Goal: Check status: Check status

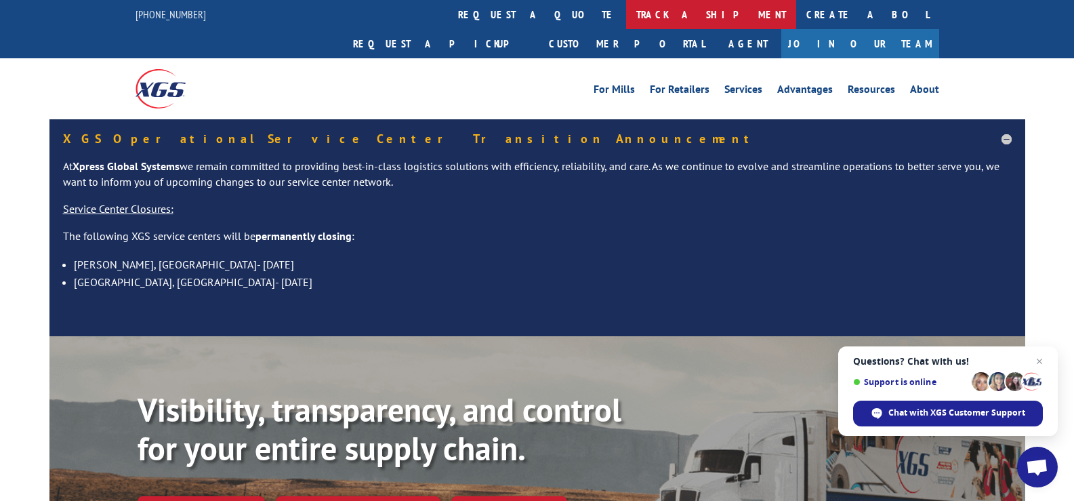
click at [626, 18] on link "track a shipment" at bounding box center [711, 14] width 170 height 29
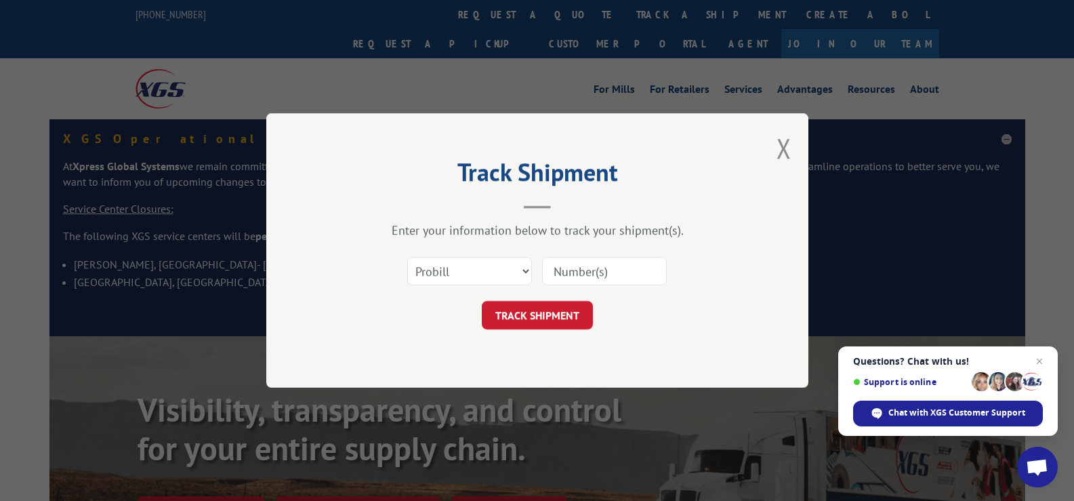
click at [576, 270] on input at bounding box center [604, 271] width 125 height 28
paste input "17467666"
type input "17467666"
click at [559, 310] on button "TRACK SHIPMENT" at bounding box center [537, 315] width 111 height 28
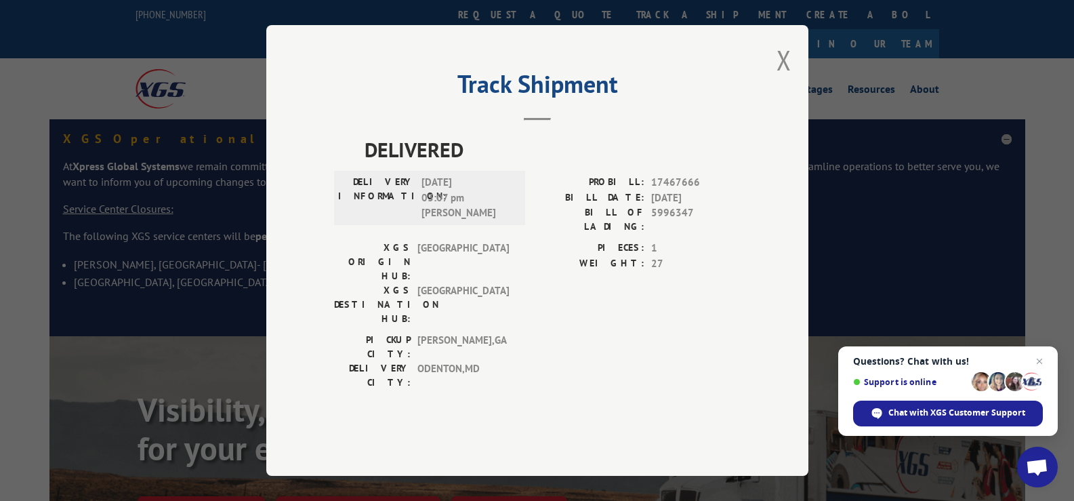
drag, startPoint x: 786, startPoint y: 100, endPoint x: 651, endPoint y: 57, distance: 142.3
click at [774, 95] on div "Track Shipment DELIVERED DELIVERY INFORMATION: [DATE] 03:07 pm [PERSON_NAME] PR…" at bounding box center [537, 250] width 542 height 450
drag, startPoint x: 780, startPoint y: 94, endPoint x: 650, endPoint y: 51, distance: 136.9
click at [780, 78] on button "Close modal" at bounding box center [783, 60] width 15 height 36
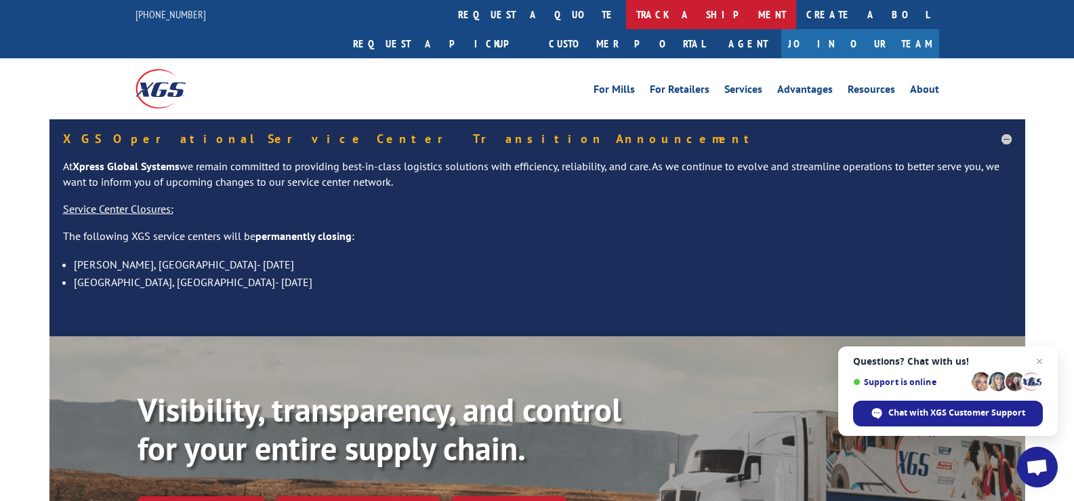
click at [626, 17] on link "track a shipment" at bounding box center [711, 14] width 170 height 29
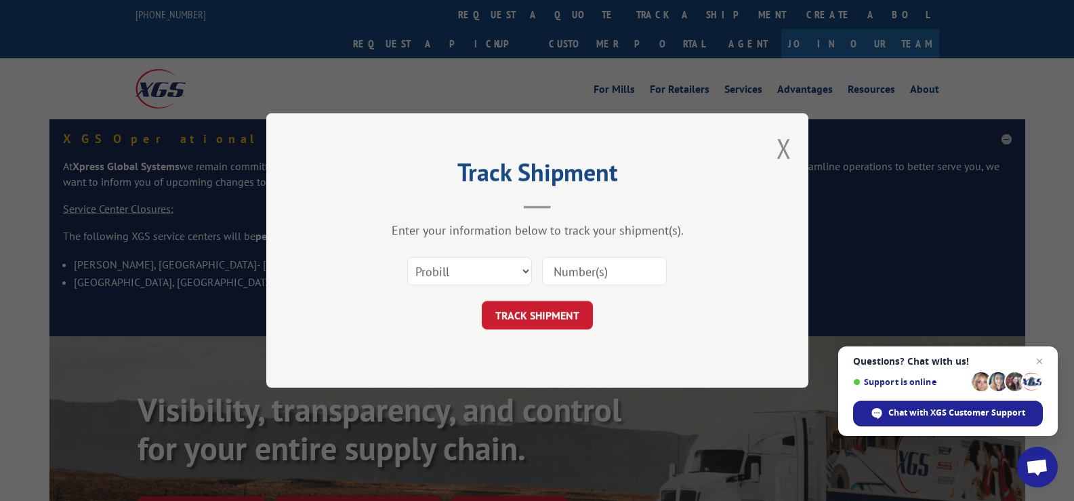
click at [608, 274] on input at bounding box center [604, 271] width 125 height 28
paste input "17468123"
type input "17468123"
click at [556, 318] on button "TRACK SHIPMENT" at bounding box center [537, 315] width 111 height 28
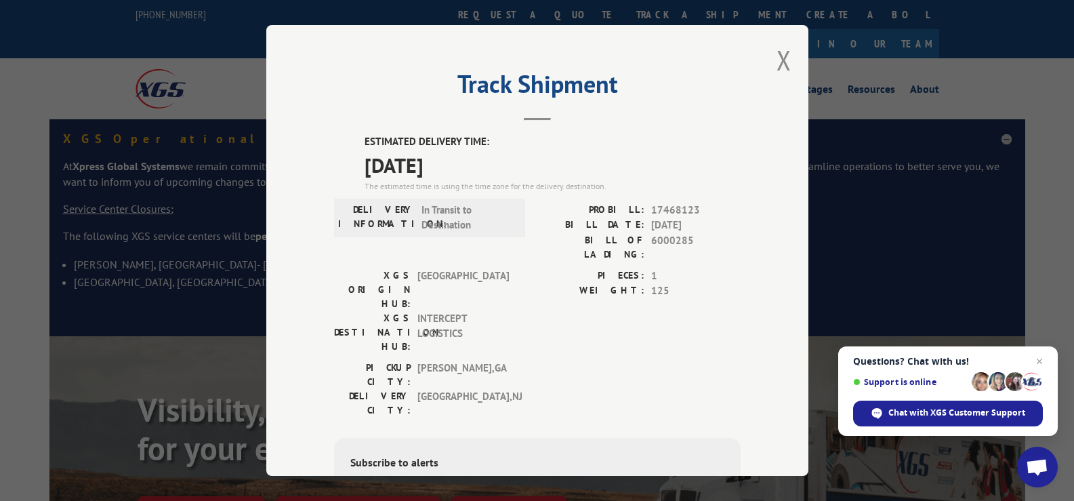
drag, startPoint x: 773, startPoint y: 60, endPoint x: 609, endPoint y: 34, distance: 165.9
click at [757, 56] on div "Track Shipment ESTIMATED DELIVERY TIME: [DATE] The estimated time is using the …" at bounding box center [537, 250] width 542 height 450
click at [776, 58] on button "Close modal" at bounding box center [783, 60] width 15 height 36
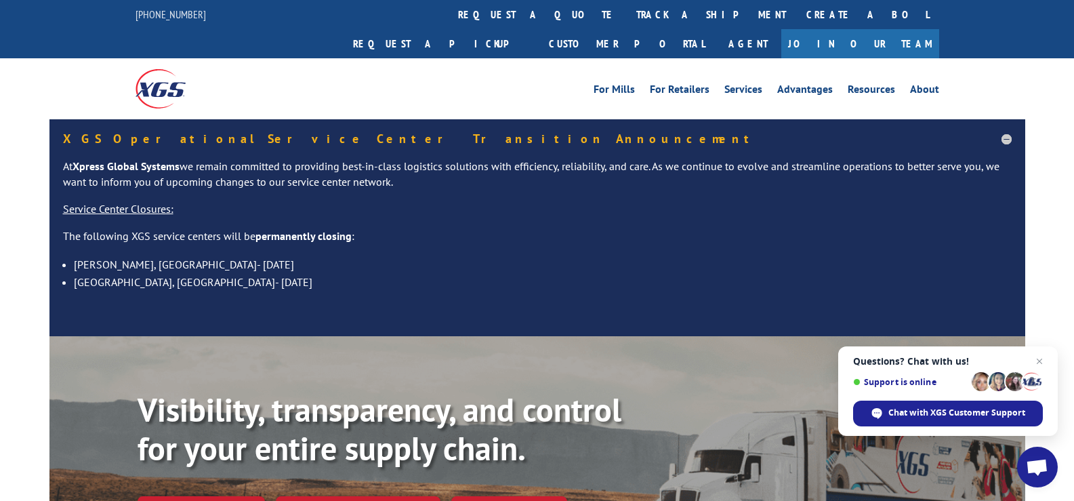
drag, startPoint x: 505, startPoint y: 18, endPoint x: 513, endPoint y: 68, distance: 50.8
click at [626, 18] on link "track a shipment" at bounding box center [711, 14] width 170 height 29
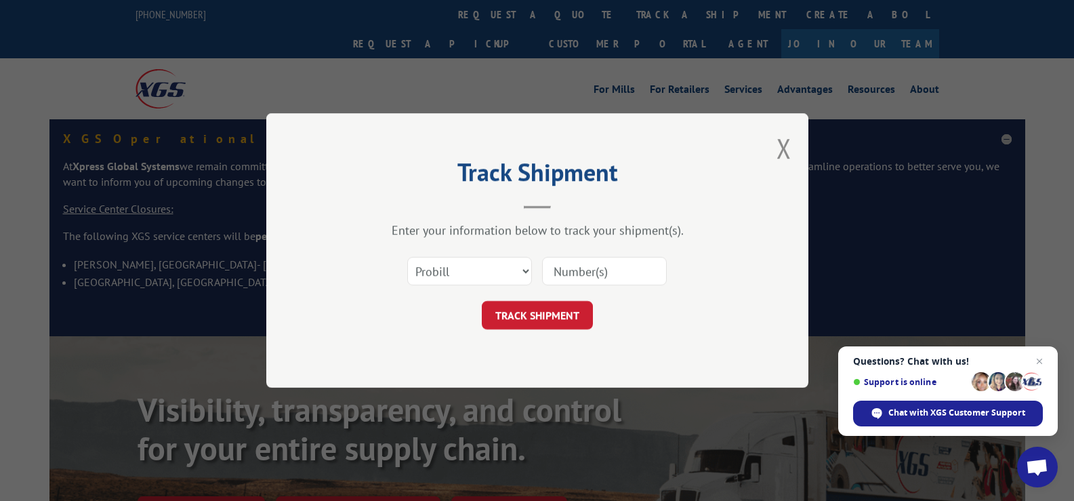
click at [615, 276] on input at bounding box center [604, 271] width 125 height 28
paste input "17468246"
type input "17468246"
click at [569, 302] on button "TRACK SHIPMENT" at bounding box center [537, 315] width 111 height 28
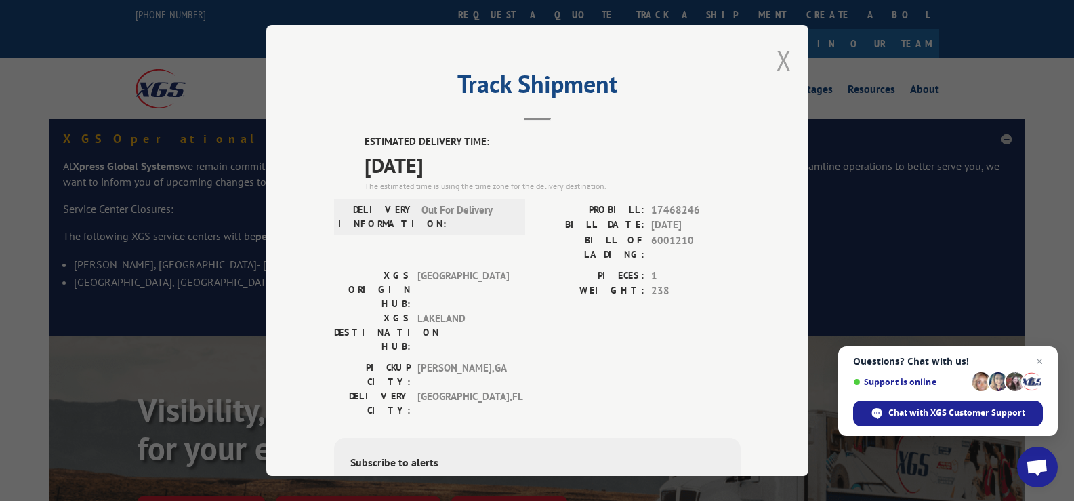
click at [776, 58] on button "Close modal" at bounding box center [783, 60] width 15 height 36
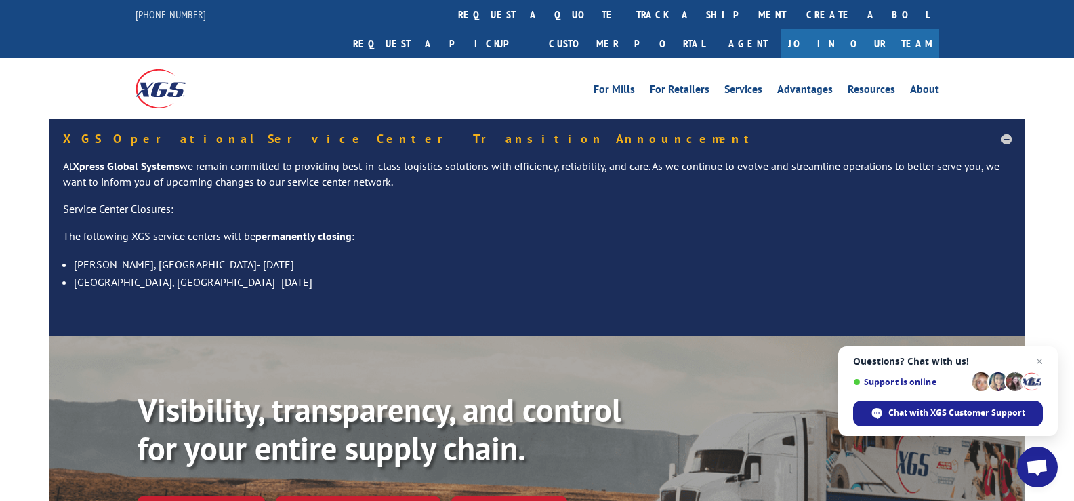
click at [626, 18] on link "track a shipment" at bounding box center [711, 14] width 170 height 29
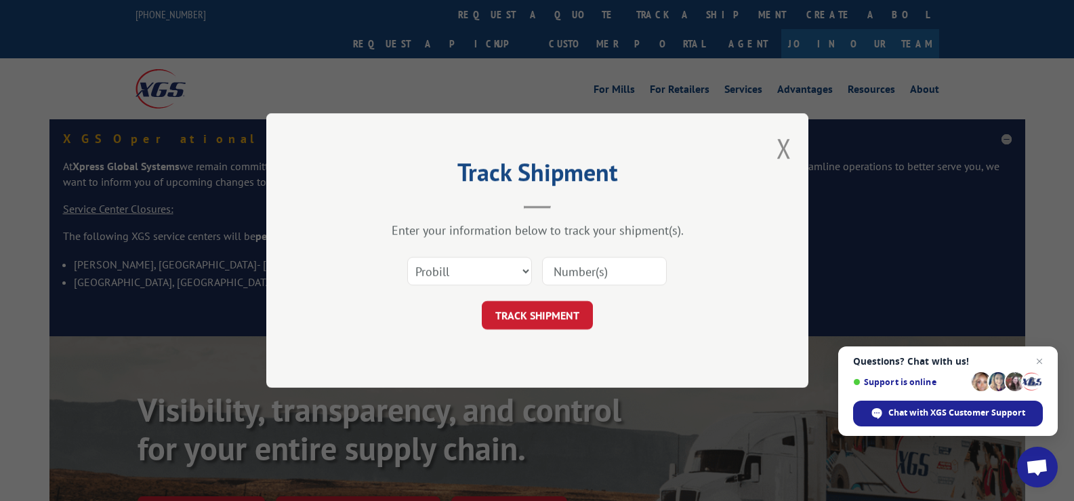
click at [599, 274] on input at bounding box center [604, 271] width 125 height 28
paste input "17468680"
type input "17468680"
click at [547, 320] on button "TRACK SHIPMENT" at bounding box center [537, 315] width 111 height 28
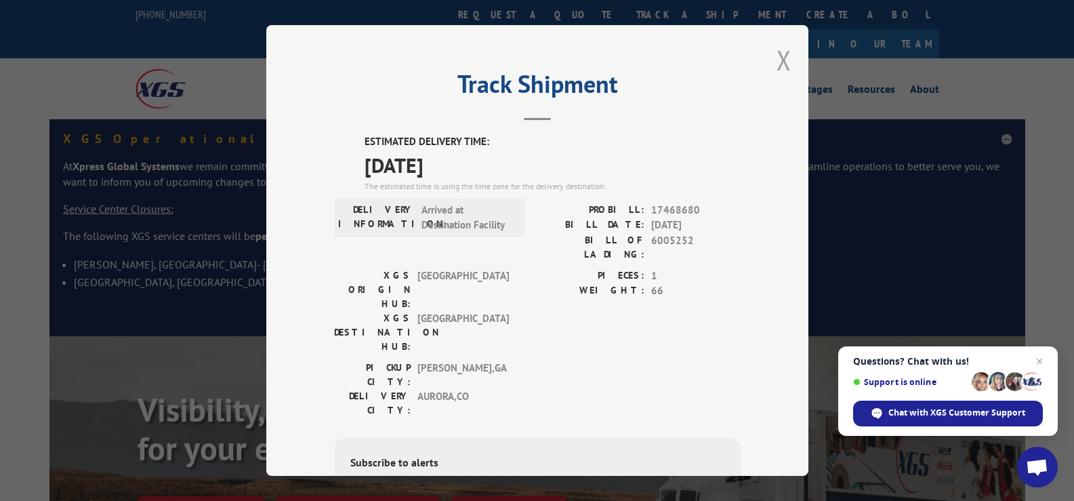
click at [776, 60] on button "Close modal" at bounding box center [783, 60] width 15 height 36
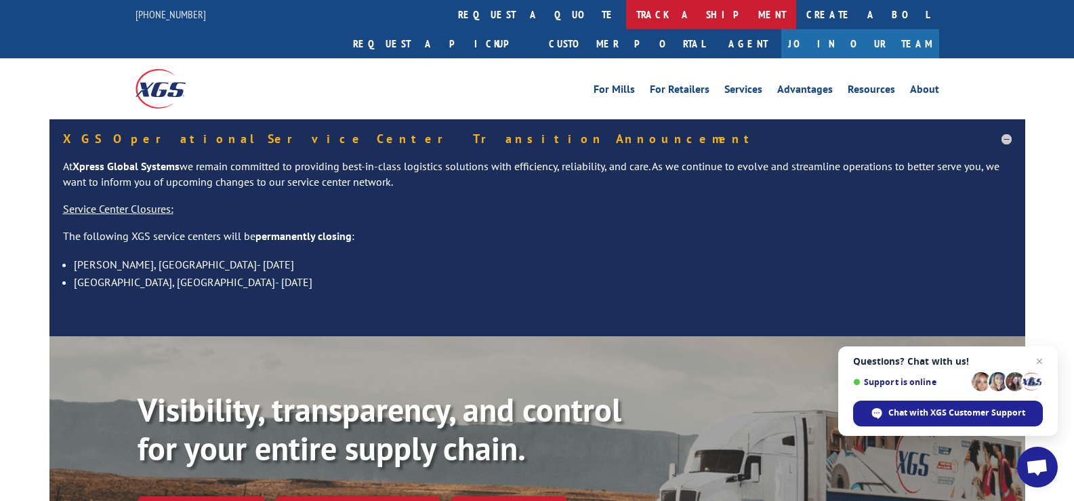
click at [626, 12] on link "track a shipment" at bounding box center [711, 14] width 170 height 29
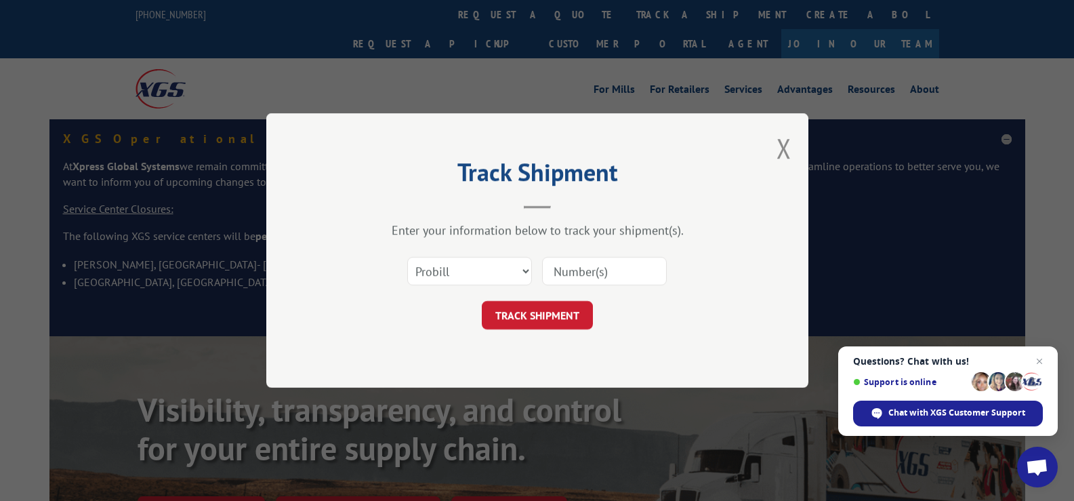
click at [618, 270] on input at bounding box center [604, 271] width 125 height 28
paste input "17227672"
type input "17227672"
click at [541, 321] on button "TRACK SHIPMENT" at bounding box center [537, 315] width 111 height 28
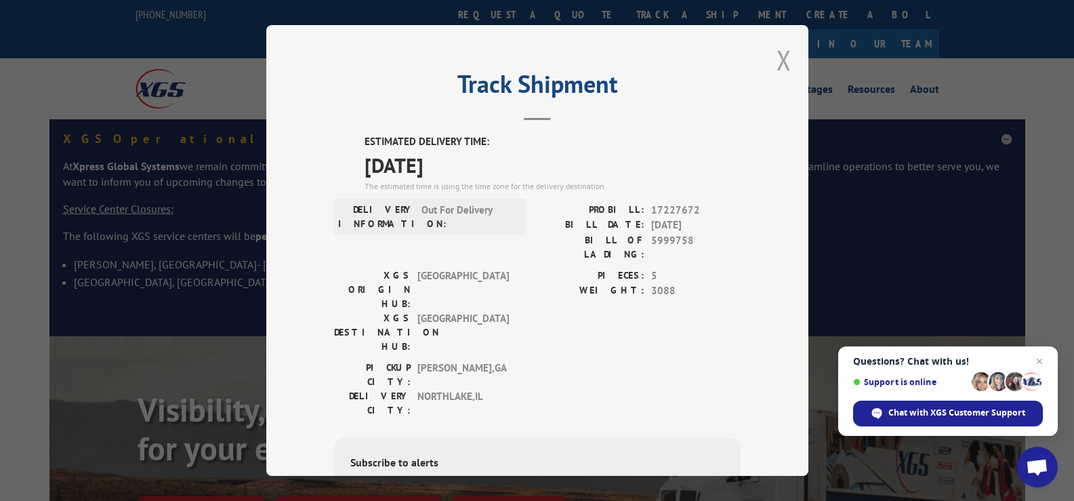
drag, startPoint x: 778, startPoint y: 60, endPoint x: 744, endPoint y: 60, distance: 33.9
click at [776, 60] on button "Close modal" at bounding box center [783, 60] width 15 height 36
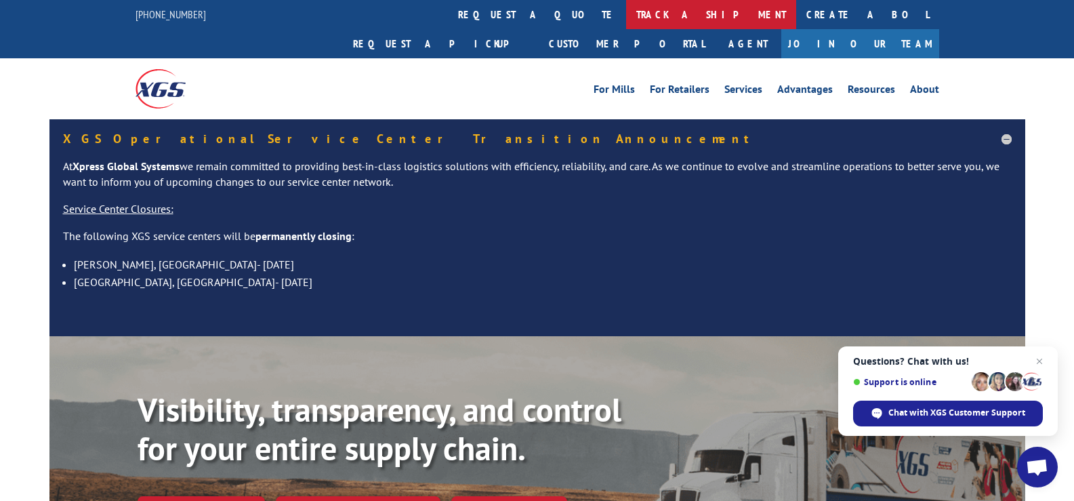
click at [626, 14] on link "track a shipment" at bounding box center [711, 14] width 170 height 29
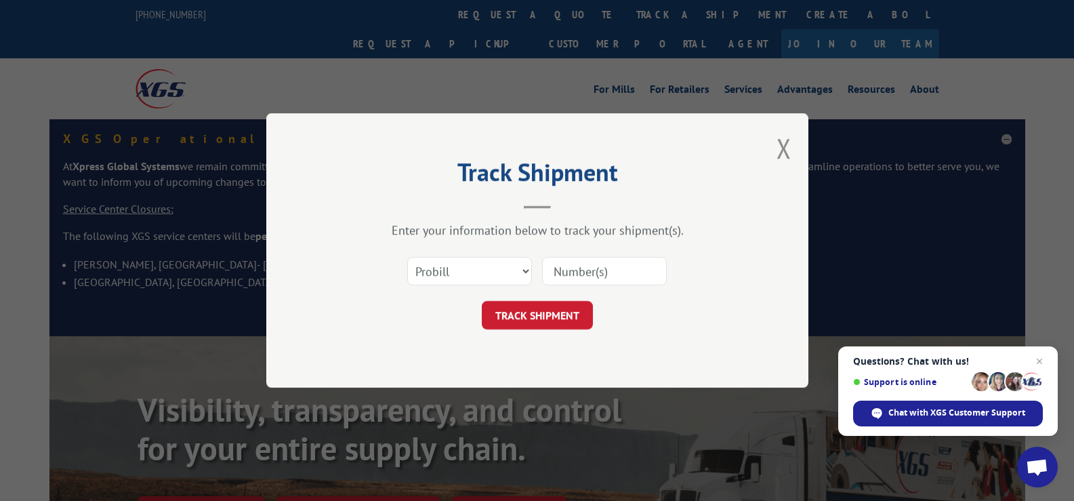
click at [595, 262] on input at bounding box center [604, 271] width 125 height 28
paste input "17468679"
type input "17468679"
click at [584, 316] on button "TRACK SHIPMENT" at bounding box center [537, 315] width 111 height 28
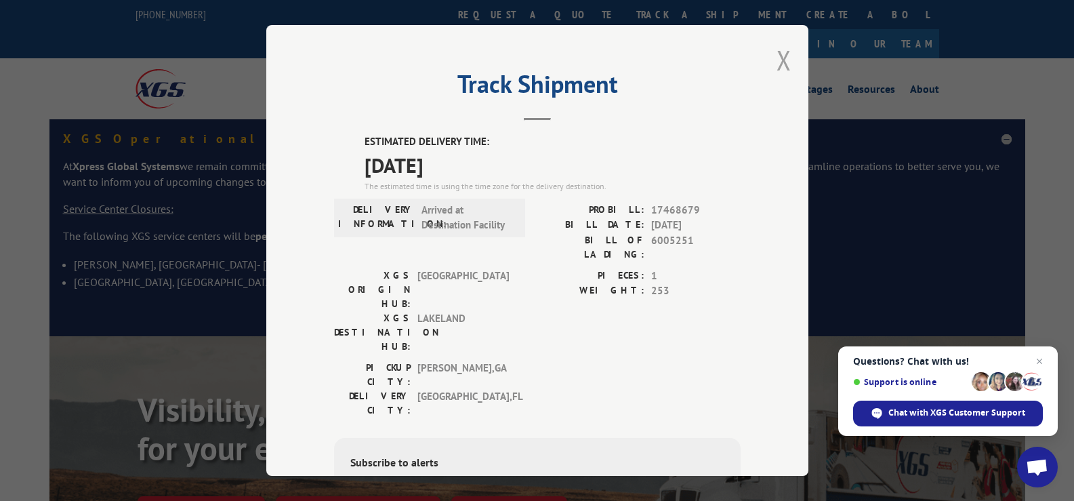
click at [771, 61] on div "Track Shipment ESTIMATED DELIVERY TIME: [DATE] The estimated time is using the …" at bounding box center [537, 250] width 542 height 450
click at [776, 61] on button "Close modal" at bounding box center [783, 60] width 15 height 36
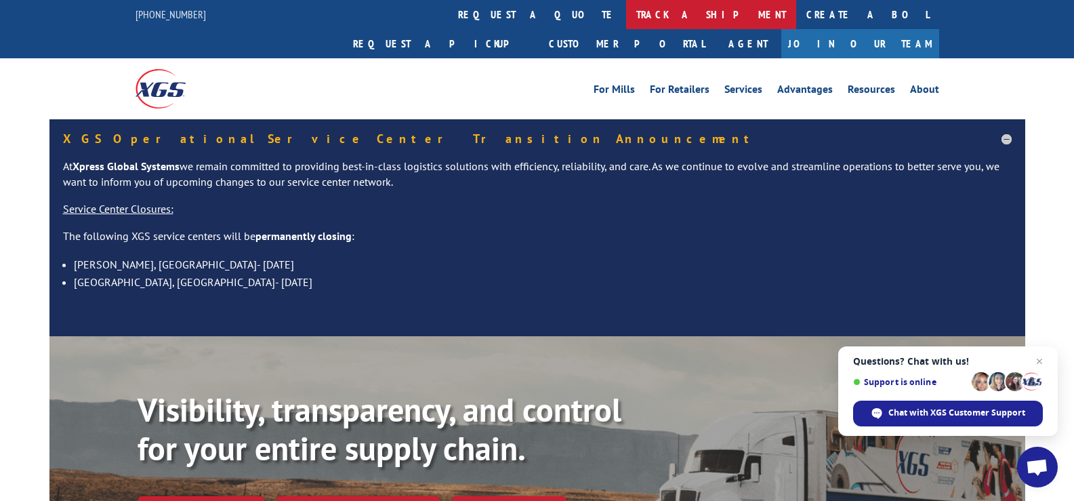
click at [626, 18] on link "track a shipment" at bounding box center [711, 14] width 170 height 29
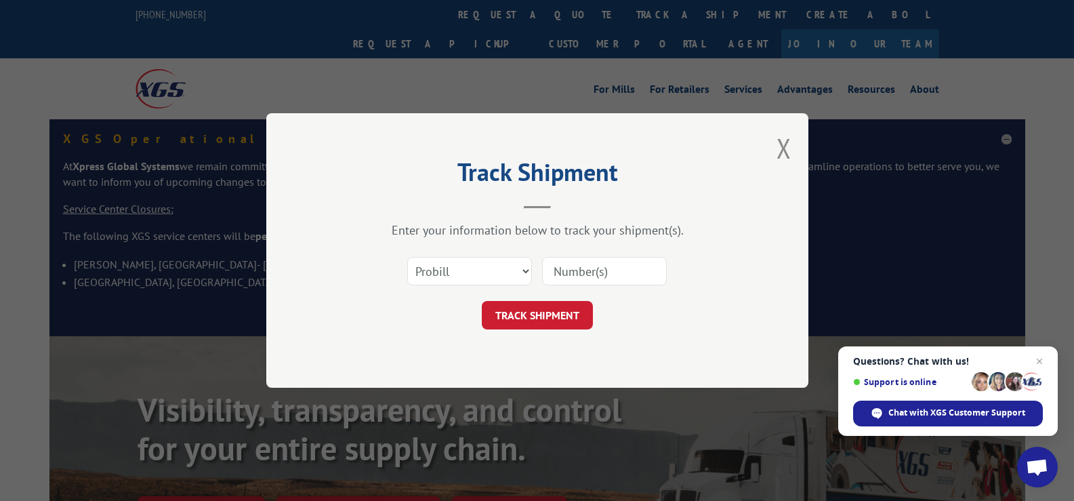
click at [606, 264] on input at bounding box center [604, 271] width 125 height 28
paste input "17468610"
type input "17468610"
click at [557, 322] on button "TRACK SHIPMENT" at bounding box center [537, 315] width 111 height 28
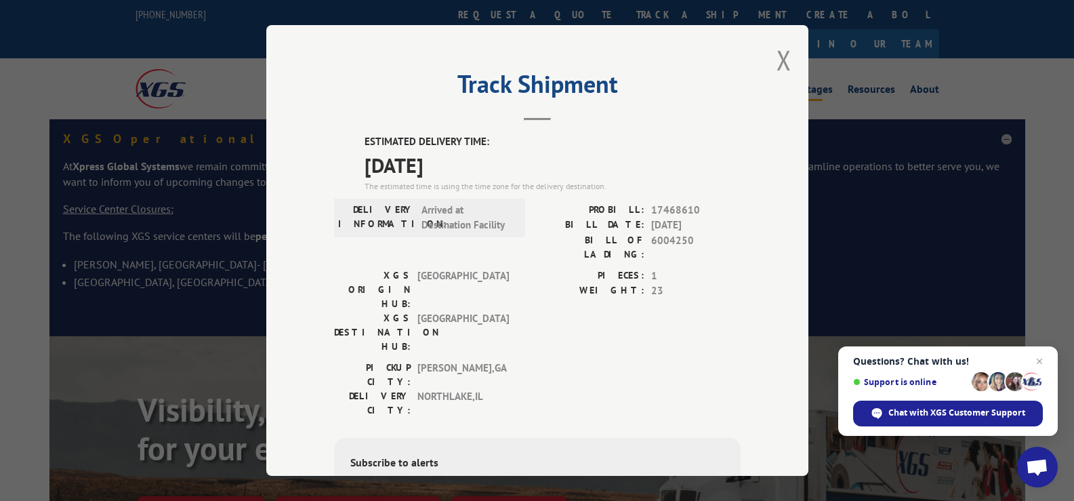
click at [780, 63] on button "Close modal" at bounding box center [783, 60] width 15 height 36
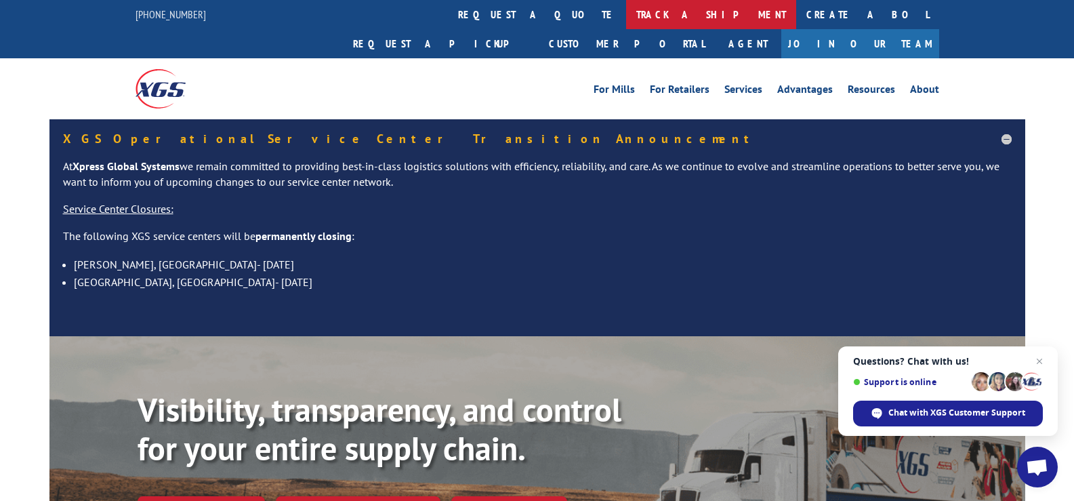
click at [626, 5] on link "track a shipment" at bounding box center [711, 14] width 170 height 29
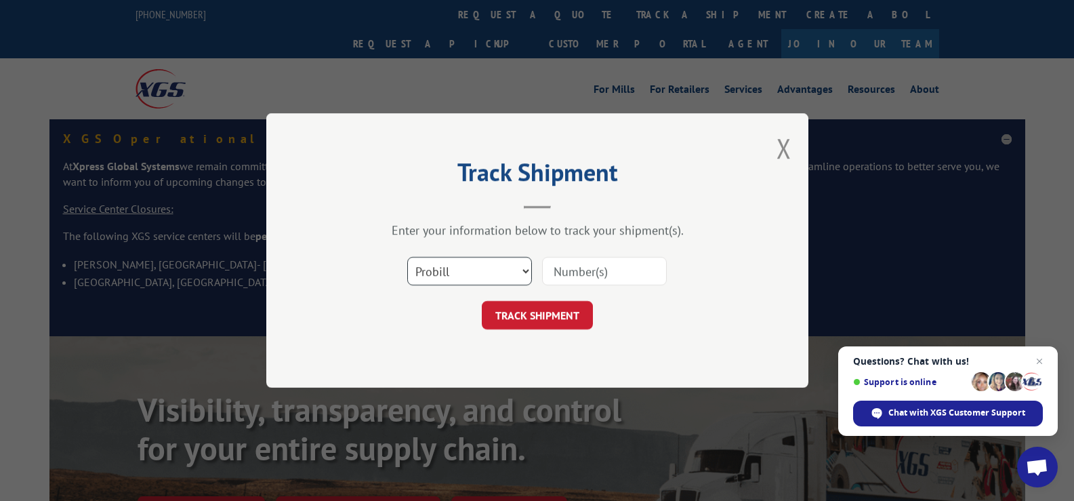
click at [485, 272] on select "Select category... Probill BOL PO" at bounding box center [469, 271] width 125 height 28
select select "po"
click at [407, 257] on select "Select category... Probill BOL PO" at bounding box center [469, 271] width 125 height 28
drag, startPoint x: 555, startPoint y: 276, endPoint x: 564, endPoint y: 274, distance: 9.7
click at [558, 274] on input at bounding box center [604, 271] width 125 height 28
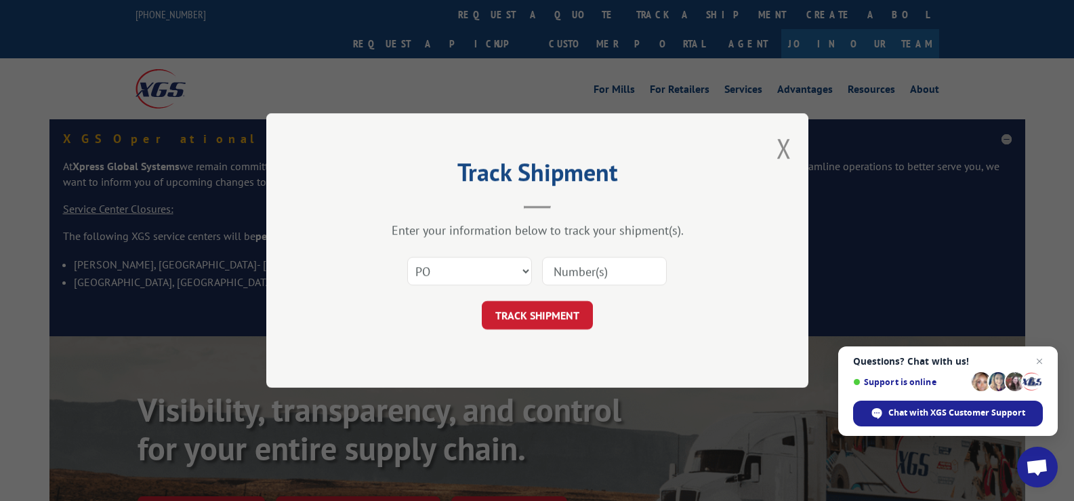
paste input "906611"
type input "906611"
click at [551, 308] on button "TRACK SHIPMENT" at bounding box center [537, 315] width 111 height 28
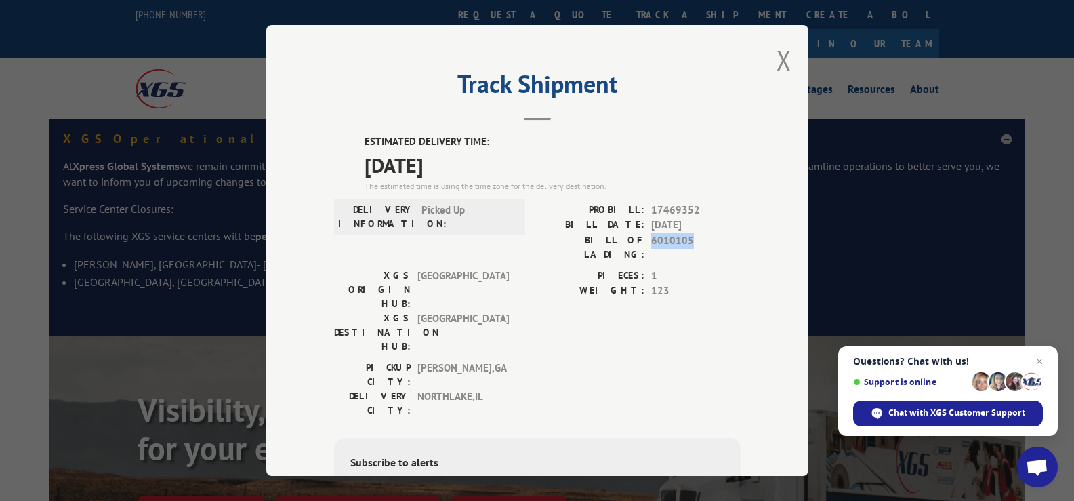
drag, startPoint x: 646, startPoint y: 243, endPoint x: 689, endPoint y: 244, distance: 42.7
click at [689, 244] on span "6010105" at bounding box center [695, 247] width 89 height 28
copy span "6010105"
drag, startPoint x: 646, startPoint y: 207, endPoint x: 692, endPoint y: 204, distance: 46.1
click at [692, 205] on span "17469352" at bounding box center [695, 211] width 89 height 16
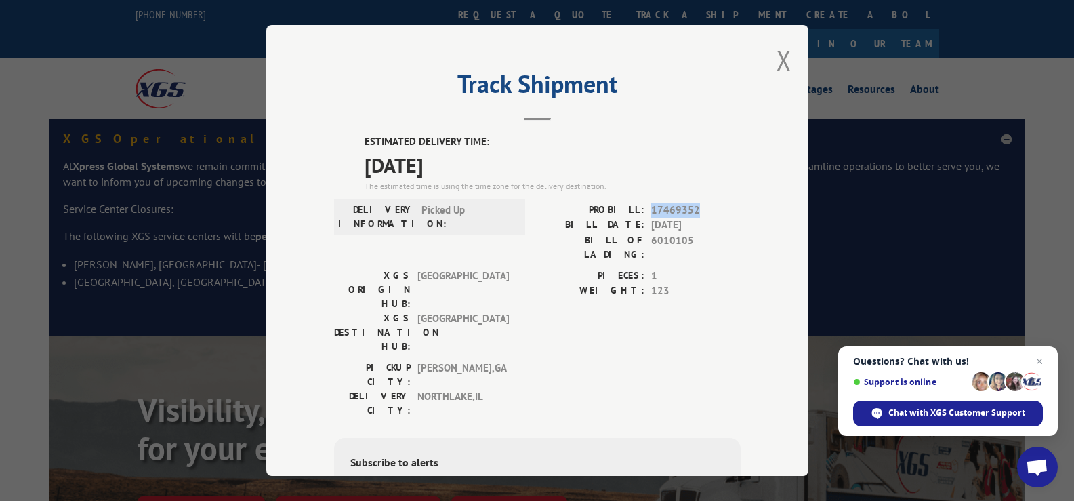
copy span "17469352"
drag, startPoint x: 785, startPoint y: 64, endPoint x: 625, endPoint y: 29, distance: 163.6
click at [777, 61] on button "Close modal" at bounding box center [783, 60] width 15 height 36
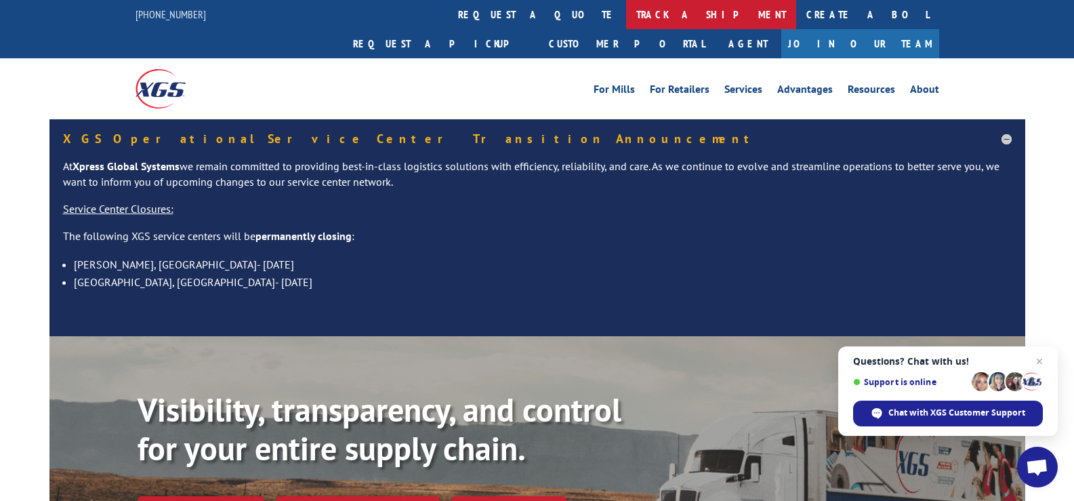
click at [626, 24] on link "track a shipment" at bounding box center [711, 14] width 170 height 29
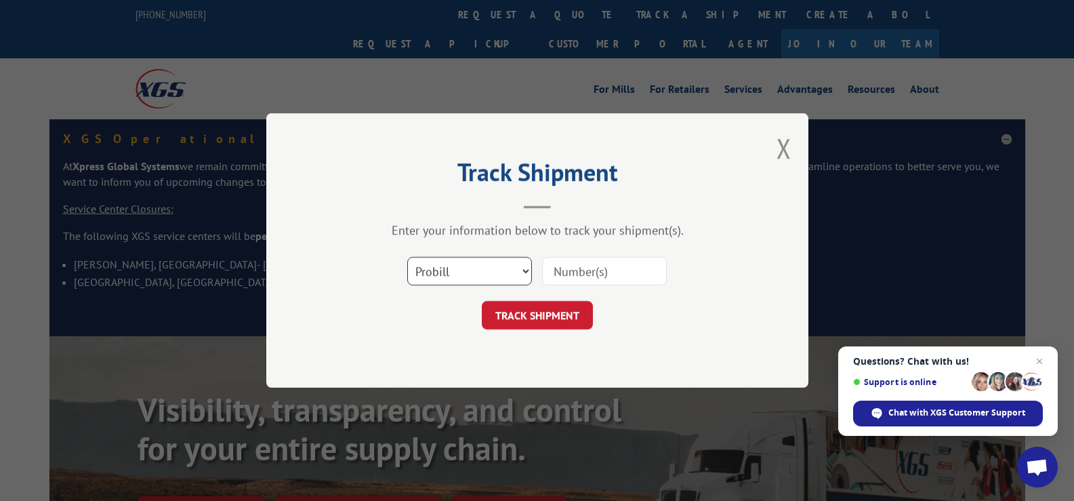
click at [490, 270] on select "Select category... Probill BOL PO" at bounding box center [469, 271] width 125 height 28
select select "po"
click at [407, 257] on select "Select category... Probill BOL PO" at bounding box center [469, 271] width 125 height 28
drag, startPoint x: 549, startPoint y: 270, endPoint x: 560, endPoint y: 272, distance: 10.5
click at [554, 270] on input at bounding box center [604, 271] width 125 height 28
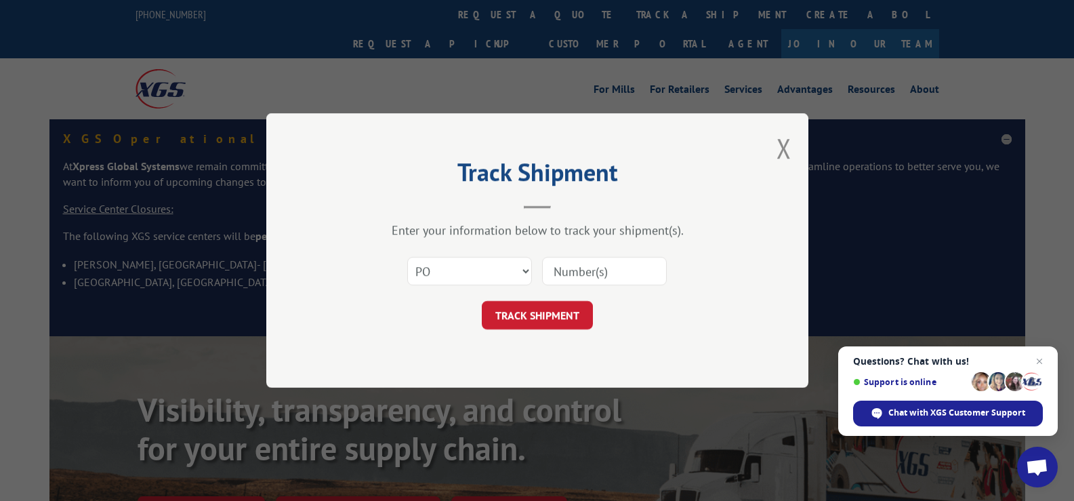
paste input "906622"
type input "906622"
click at [575, 305] on button "TRACK SHIPMENT" at bounding box center [537, 315] width 111 height 28
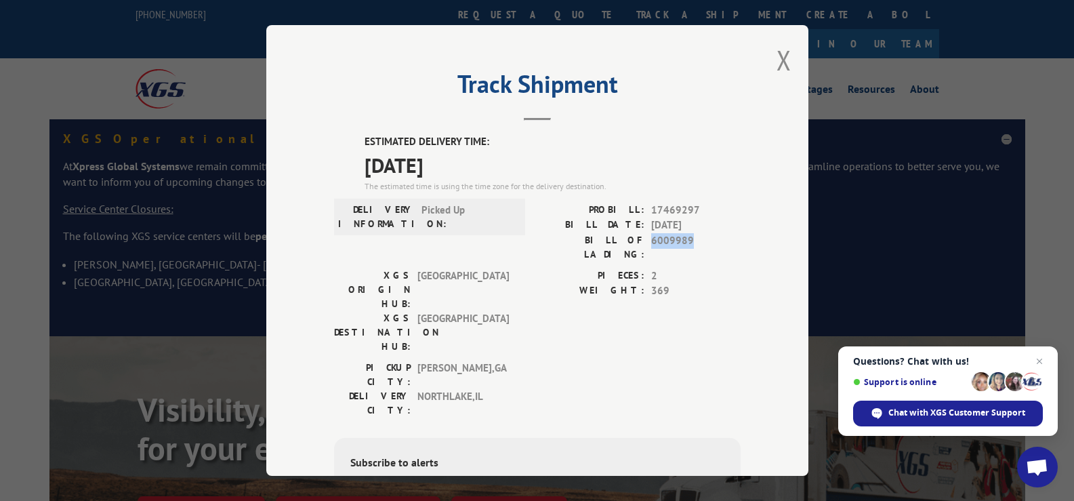
drag, startPoint x: 642, startPoint y: 244, endPoint x: 692, endPoint y: 245, distance: 49.5
click at [692, 245] on div "BILL OF LADING: 6009989" at bounding box center [638, 247] width 203 height 28
copy span "6009989"
drag, startPoint x: 647, startPoint y: 211, endPoint x: 702, endPoint y: 216, distance: 55.1
click at [702, 217] on span "17469297" at bounding box center [695, 211] width 89 height 16
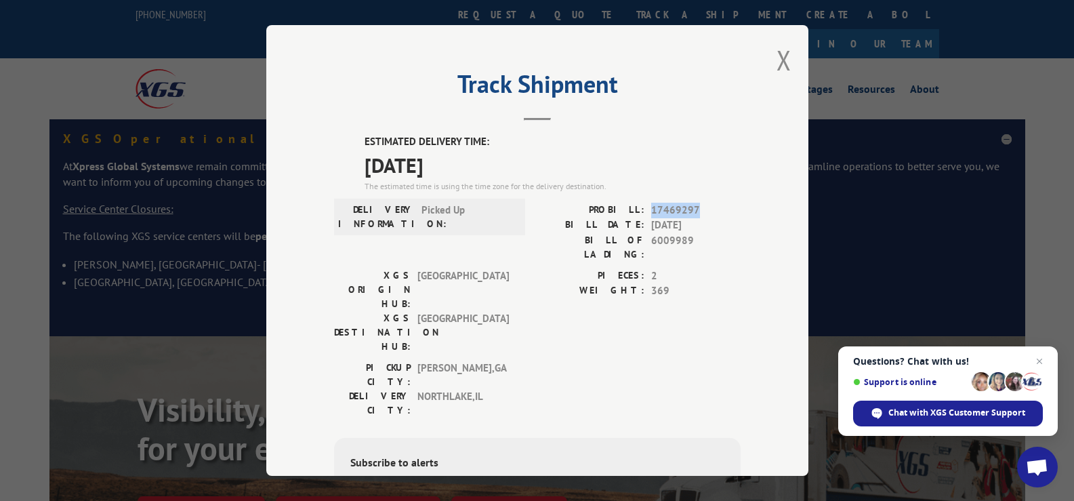
copy span "17469297"
click at [770, 56] on div "Track Shipment ESTIMATED DELIVERY TIME: [DATE] The estimated time is using the …" at bounding box center [537, 250] width 542 height 450
drag, startPoint x: 779, startPoint y: 56, endPoint x: 755, endPoint y: 56, distance: 24.4
click at [776, 56] on button "Close modal" at bounding box center [783, 60] width 15 height 36
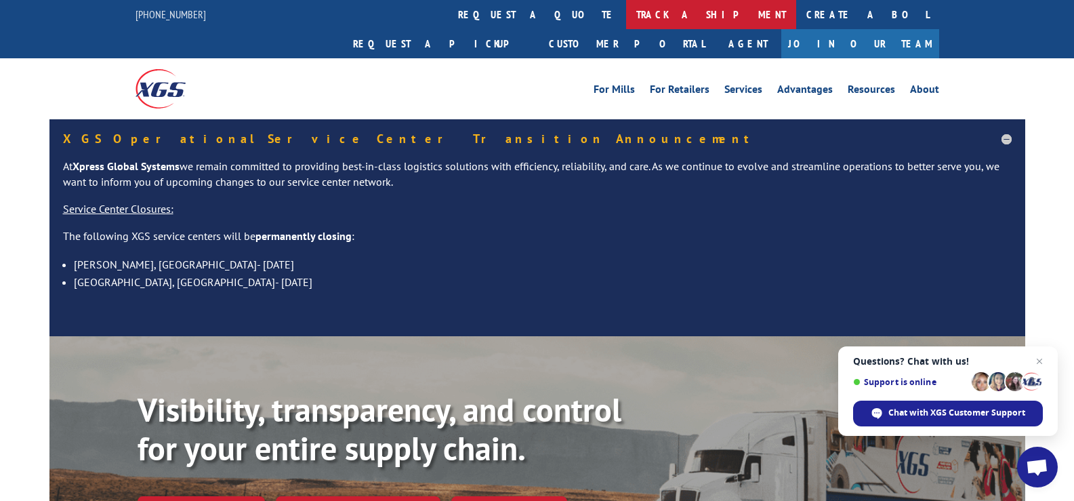
click at [626, 16] on link "track a shipment" at bounding box center [711, 14] width 170 height 29
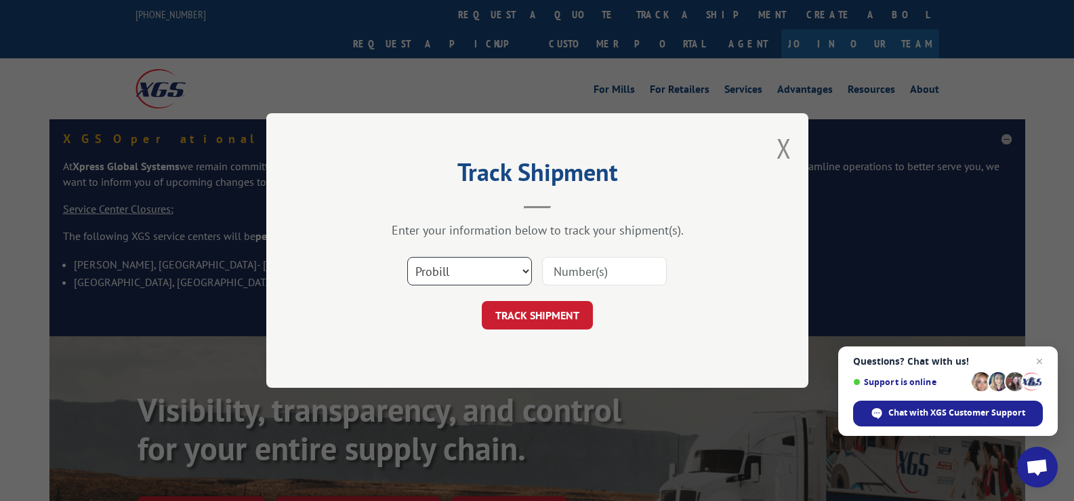
click at [498, 268] on select "Select category... Probill BOL PO" at bounding box center [469, 271] width 125 height 28
select select "po"
click at [407, 257] on select "Select category... Probill BOL PO" at bounding box center [469, 271] width 125 height 28
click at [578, 276] on input at bounding box center [604, 271] width 125 height 28
paste input "906647"
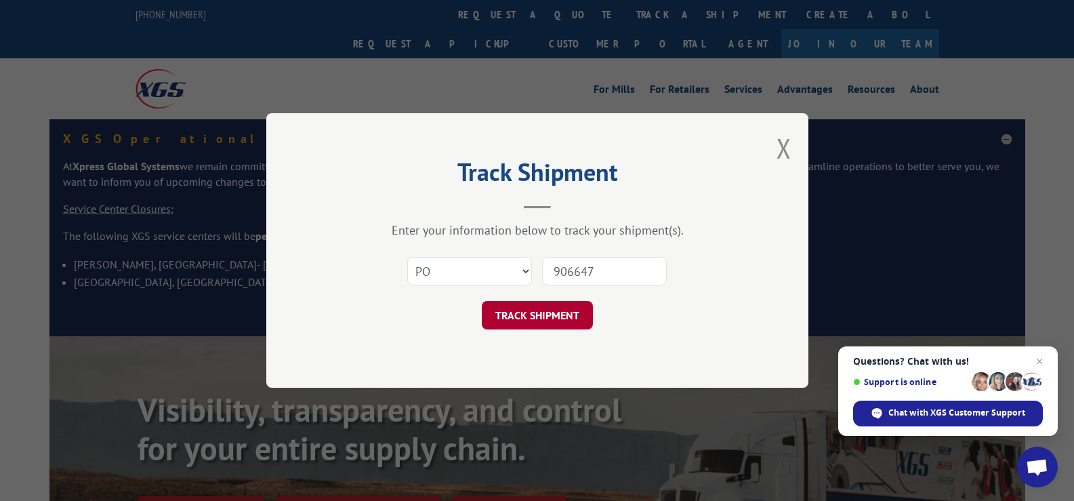
type input "906647"
click at [561, 316] on button "TRACK SHIPMENT" at bounding box center [537, 315] width 111 height 28
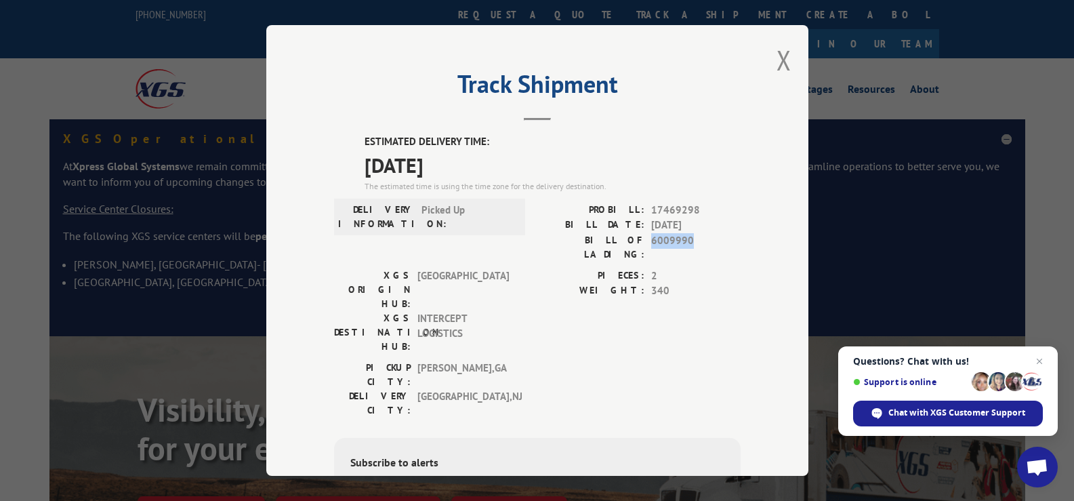
drag, startPoint x: 647, startPoint y: 240, endPoint x: 687, endPoint y: 245, distance: 40.2
click at [687, 245] on span "6009990" at bounding box center [695, 247] width 89 height 28
copy span "6009990"
drag, startPoint x: 645, startPoint y: 207, endPoint x: 695, endPoint y: 207, distance: 50.1
click at [695, 207] on div "PROBILL: 17469298" at bounding box center [638, 211] width 203 height 16
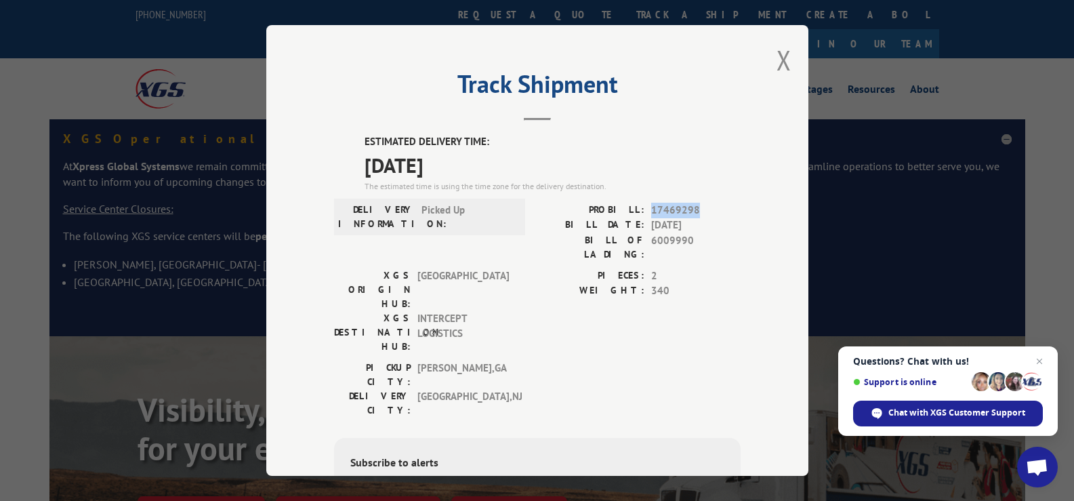
copy span "17469298"
